Goal: Task Accomplishment & Management: Use online tool/utility

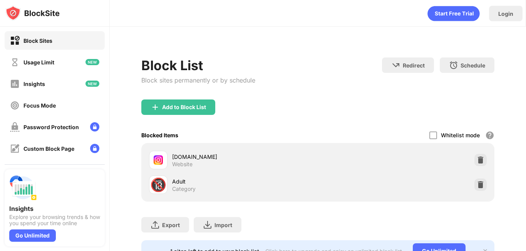
click at [330, 58] on div "Block List Block sites permanently or by schedule Redirect Choose a site to be …" at bounding box center [317, 78] width 353 height 42
click at [62, 102] on div "Focus Mode" at bounding box center [55, 105] width 100 height 18
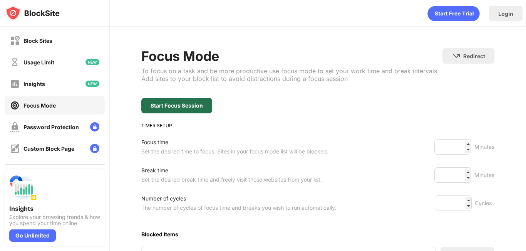
click at [170, 109] on div "Start Focus Session" at bounding box center [176, 105] width 71 height 15
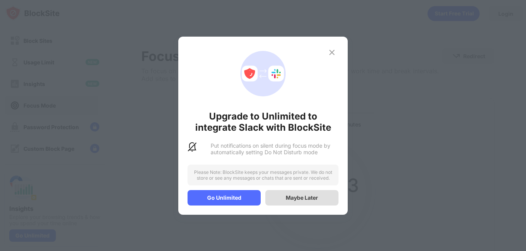
click at [321, 197] on div "Maybe Later" at bounding box center [301, 197] width 73 height 15
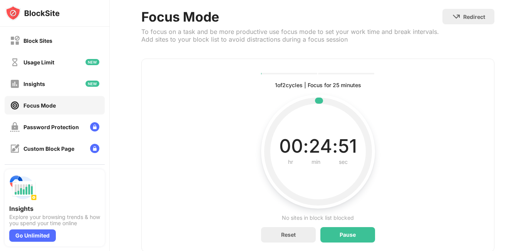
scroll to position [47, 0]
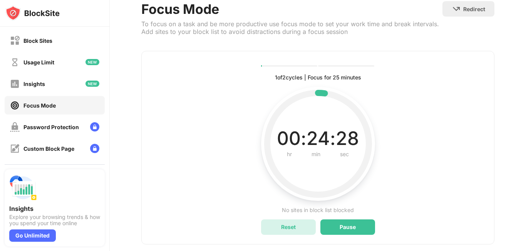
click at [306, 222] on div "Reset" at bounding box center [288, 226] width 55 height 15
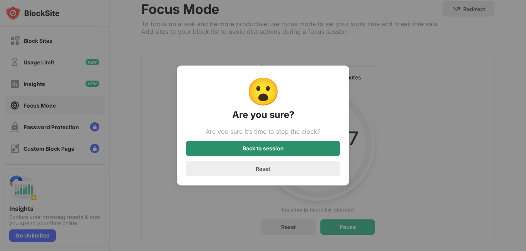
click at [291, 149] on div "Back to session" at bounding box center [263, 147] width 154 height 15
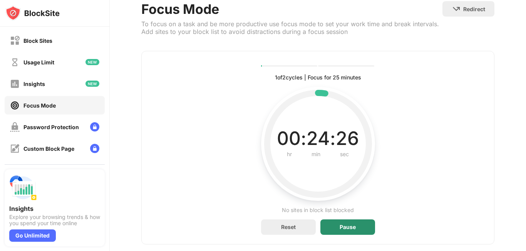
click at [329, 222] on div "Pause" at bounding box center [347, 226] width 55 height 15
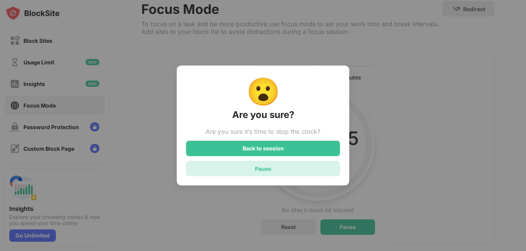
click at [287, 163] on div "Pause" at bounding box center [263, 167] width 154 height 15
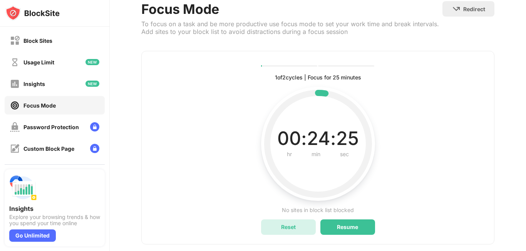
click at [295, 222] on div "Reset" at bounding box center [288, 226] width 55 height 15
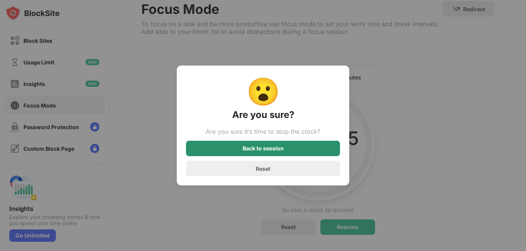
click at [289, 144] on div "Back to session" at bounding box center [263, 147] width 154 height 15
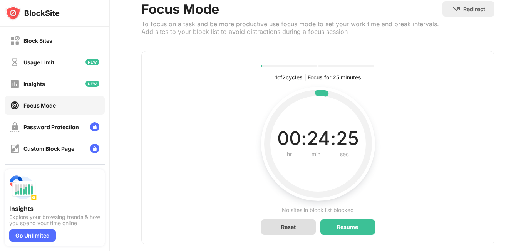
click at [298, 229] on div "Reset" at bounding box center [288, 226] width 55 height 15
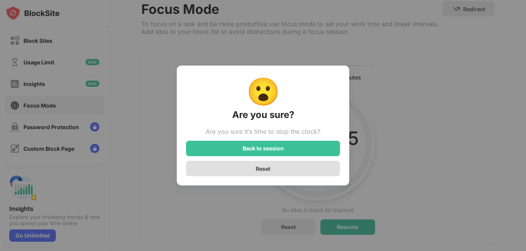
click at [284, 170] on div "Reset" at bounding box center [263, 167] width 154 height 15
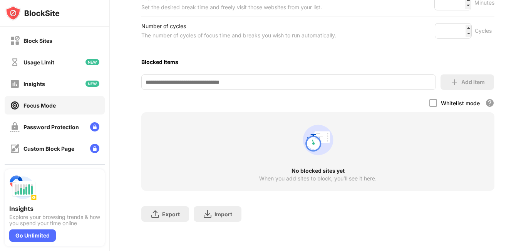
scroll to position [178, 0]
click at [465, 82] on div "Add Item" at bounding box center [466, 81] width 53 height 15
click at [371, 67] on div "Focus Mode To focus on a task and be more productive use focus mode to set your…" at bounding box center [317, 52] width 353 height 353
click at [353, 78] on input at bounding box center [288, 81] width 294 height 15
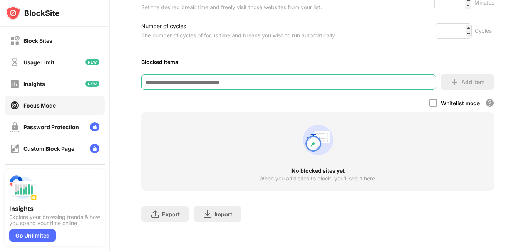
click at [353, 78] on input at bounding box center [288, 81] width 294 height 15
paste input "**********"
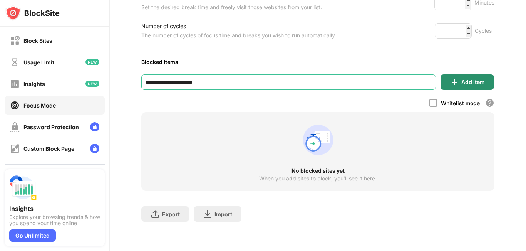
type input "**********"
click at [452, 77] on img at bounding box center [453, 81] width 9 height 9
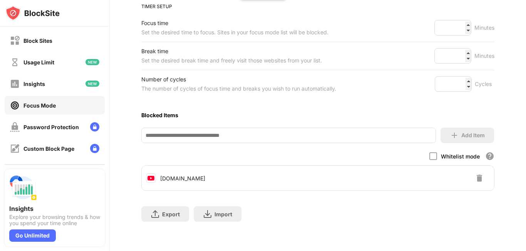
scroll to position [125, 0]
click at [463, 20] on input "**" at bounding box center [452, 27] width 37 height 15
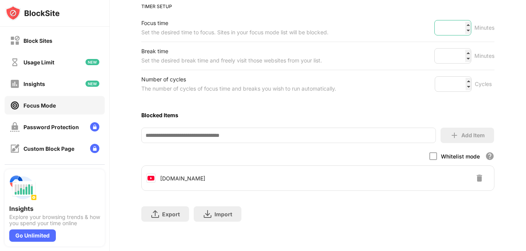
click at [463, 20] on input "**" at bounding box center [452, 27] width 37 height 15
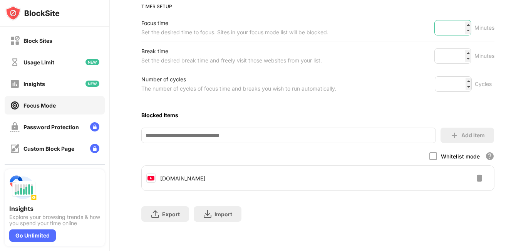
click at [463, 20] on input "**" at bounding box center [452, 27] width 37 height 15
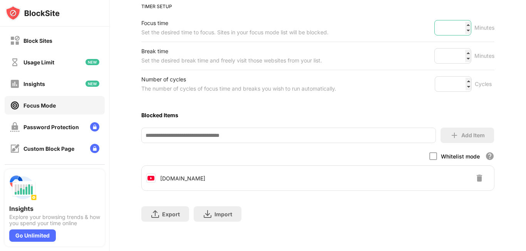
click at [463, 20] on input "**" at bounding box center [452, 27] width 37 height 15
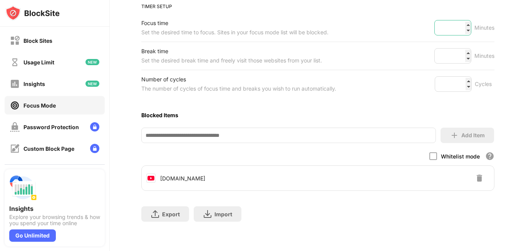
click at [463, 20] on input "**" at bounding box center [452, 27] width 37 height 15
type input "*"
type input "***"
click at [408, 32] on div "Focus time Set the desired time to focus. Sites in your focus mode list will be…" at bounding box center [317, 28] width 353 height 28
click at [460, 49] on input "*" at bounding box center [452, 55] width 37 height 15
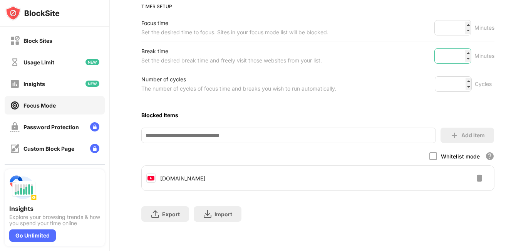
click at [462, 53] on input "*" at bounding box center [452, 55] width 37 height 15
type input "*"
click at [462, 53] on input "*" at bounding box center [452, 55] width 37 height 15
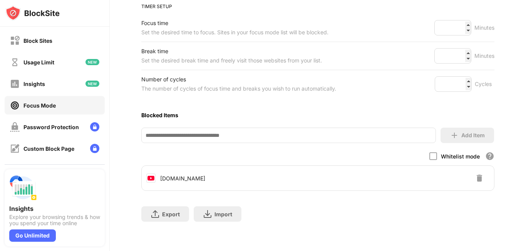
click at [399, 60] on div "Break time Set the desired break time and freely visit those websites from your…" at bounding box center [317, 56] width 353 height 28
click at [462, 76] on input "*" at bounding box center [452, 83] width 37 height 15
click at [462, 80] on input "*" at bounding box center [452, 83] width 37 height 15
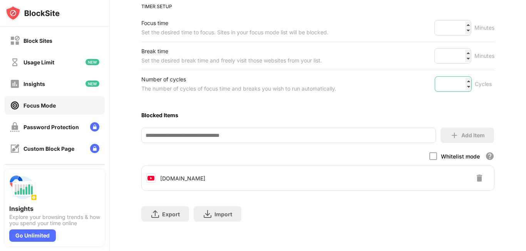
click at [462, 80] on input "*" at bounding box center [452, 83] width 37 height 15
type input "*"
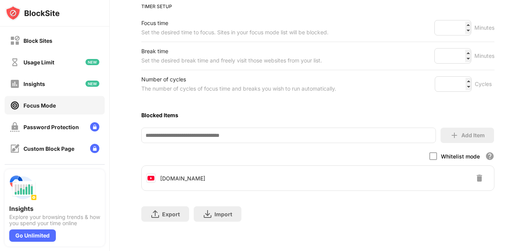
click at [364, 58] on div "Break time Set the desired break time and freely visit those websites from your…" at bounding box center [317, 56] width 353 height 28
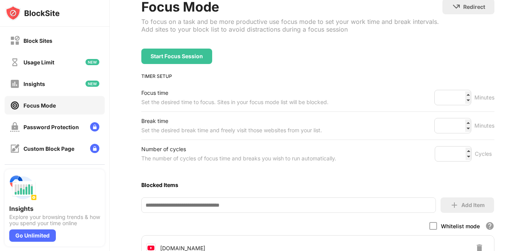
scroll to position [49, 0]
click at [190, 57] on div "Start Focus Session" at bounding box center [176, 56] width 52 height 6
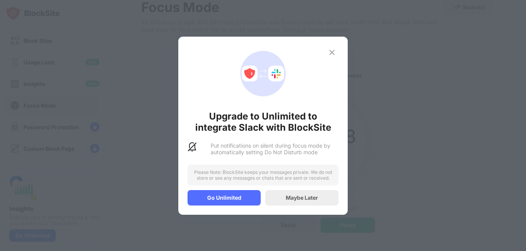
drag, startPoint x: 238, startPoint y: 148, endPoint x: 246, endPoint y: 161, distance: 15.7
click at [242, 155] on div "Upgrade to Unlimited to integrate Slack with BlockSite Put notifications on sil…" at bounding box center [262, 126] width 169 height 178
drag, startPoint x: 246, startPoint y: 161, endPoint x: 256, endPoint y: 171, distance: 14.4
click at [256, 170] on div "Upgrade to Unlimited to integrate Slack with BlockSite Put notifications on sil…" at bounding box center [262, 126] width 169 height 178
click at [280, 190] on div "Upgrade to Unlimited to integrate Slack with BlockSite Put notifications on sil…" at bounding box center [262, 126] width 169 height 178
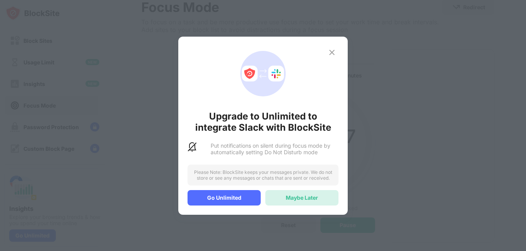
click at [290, 202] on div "Maybe Later" at bounding box center [301, 197] width 73 height 15
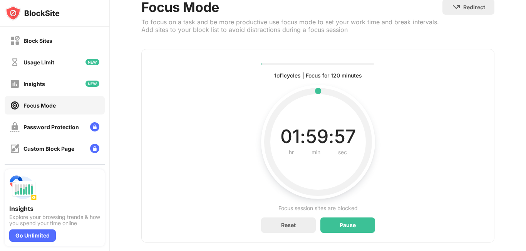
click at [290, 217] on div "Reset" at bounding box center [288, 224] width 55 height 15
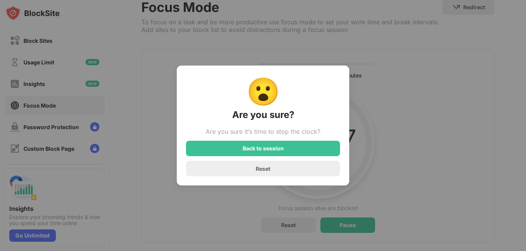
scroll to position [68, 0]
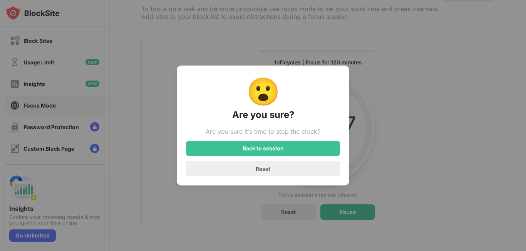
click at [290, 202] on div "😮 Are you sure? Are you sure it’s time to stop the clock? Back to session Reset" at bounding box center [263, 125] width 526 height 251
drag, startPoint x: 290, startPoint y: 202, endPoint x: 284, endPoint y: 178, distance: 24.9
click at [285, 182] on div "😮 Are you sure? Are you sure it’s time to stop the clock? Back to session Reset" at bounding box center [263, 125] width 526 height 251
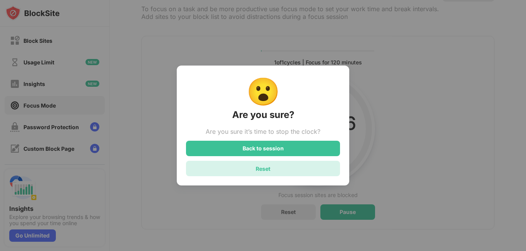
drag, startPoint x: 284, startPoint y: 176, endPoint x: 289, endPoint y: 154, distance: 22.4
click at [287, 159] on div "Back to session Reset" at bounding box center [263, 157] width 154 height 35
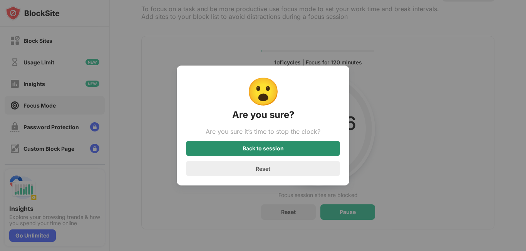
drag, startPoint x: 289, startPoint y: 153, endPoint x: 293, endPoint y: 153, distance: 3.9
click at [291, 153] on div "Back to session" at bounding box center [263, 147] width 154 height 15
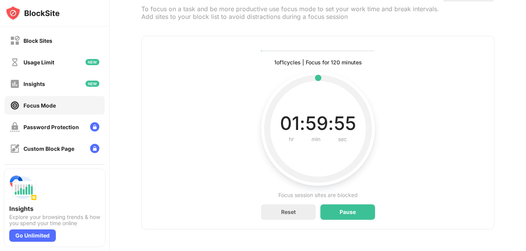
drag, startPoint x: 293, startPoint y: 153, endPoint x: 307, endPoint y: 159, distance: 15.5
click at [307, 159] on div "01 : 59 : 55 hr min sec Current time left in interval" at bounding box center [317, 129] width 95 height 114
drag, startPoint x: 495, startPoint y: 22, endPoint x: 489, endPoint y: 25, distance: 6.5
click at [489, 25] on html "Block Sites Usage Limit Insights Focus Mode Password Protection Custom Block Pa…" at bounding box center [263, 125] width 526 height 251
